Goal: Transaction & Acquisition: Book appointment/travel/reservation

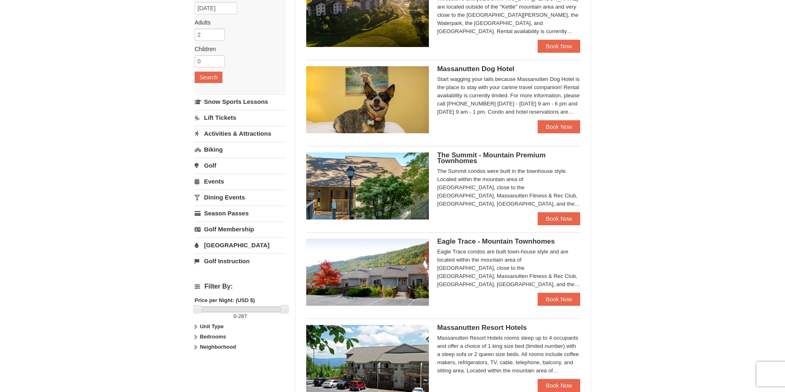
scroll to position [108, 0]
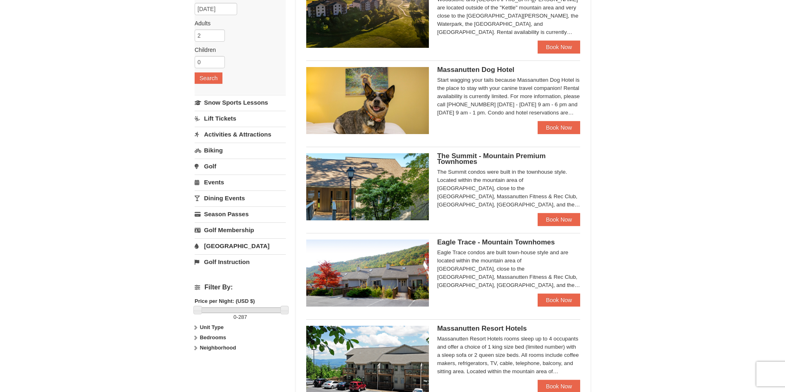
drag, startPoint x: 785, startPoint y: 51, endPoint x: 762, endPoint y: 108, distance: 61.3
click at [762, 108] on html "Browser Not Supported We notice you are using a browser which will not provide …" at bounding box center [392, 262] width 785 height 740
click at [494, 153] on span "The Summit - Mountain Premium Townhomes" at bounding box center [491, 158] width 108 height 13
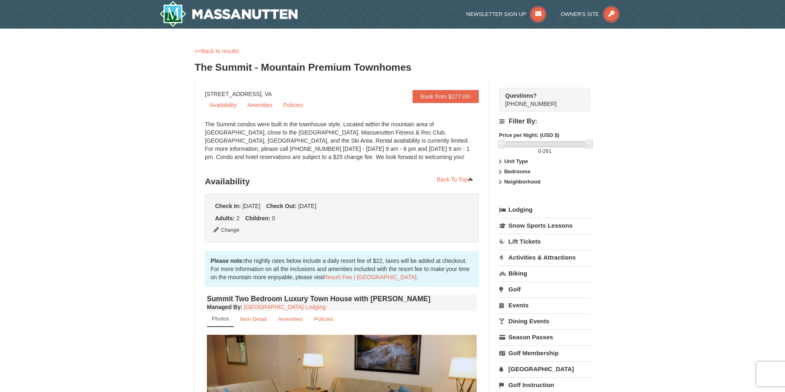
drag, startPoint x: 785, startPoint y: 20, endPoint x: 654, endPoint y: -18, distance: 136.4
